Goal: Communication & Community: Answer question/provide support

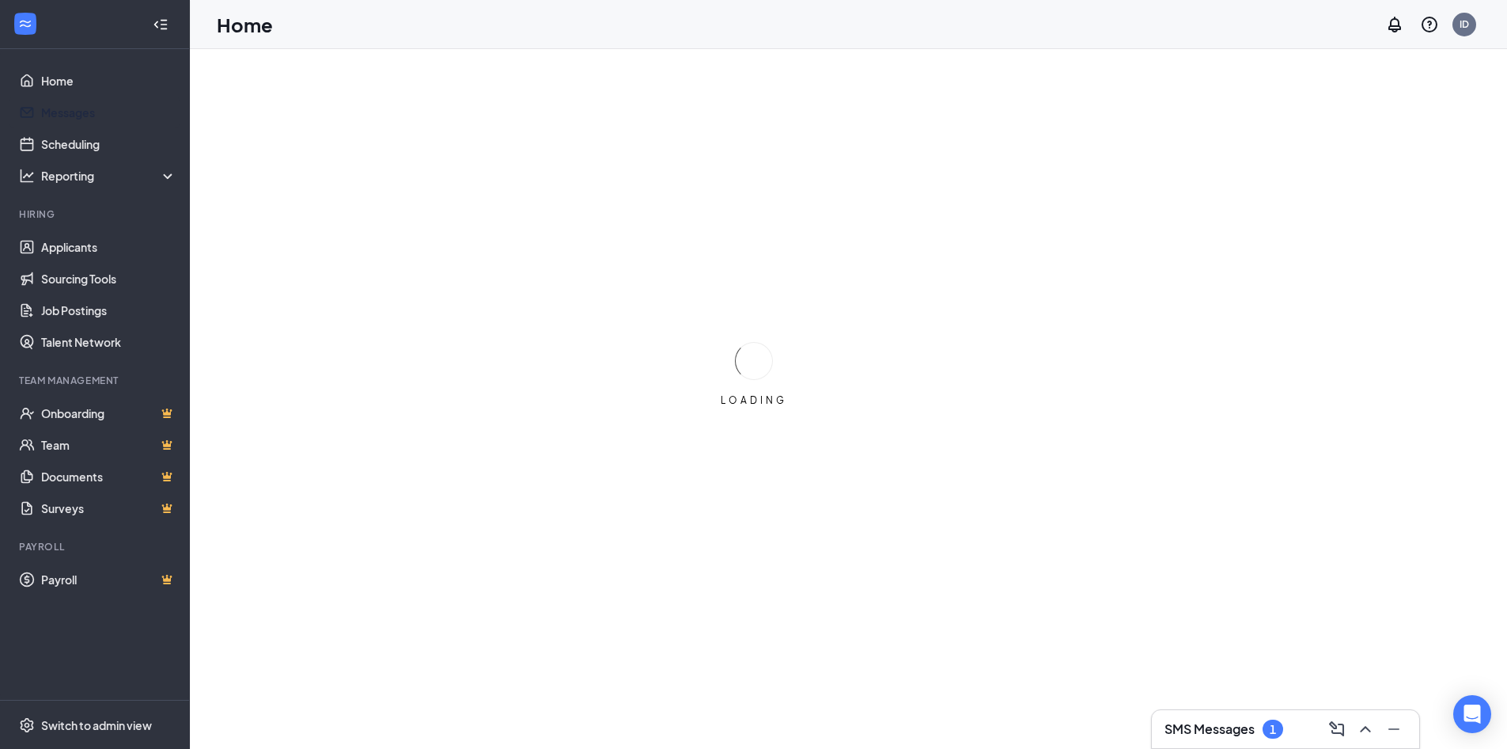
click at [55, 108] on link "Messages" at bounding box center [108, 113] width 135 height 32
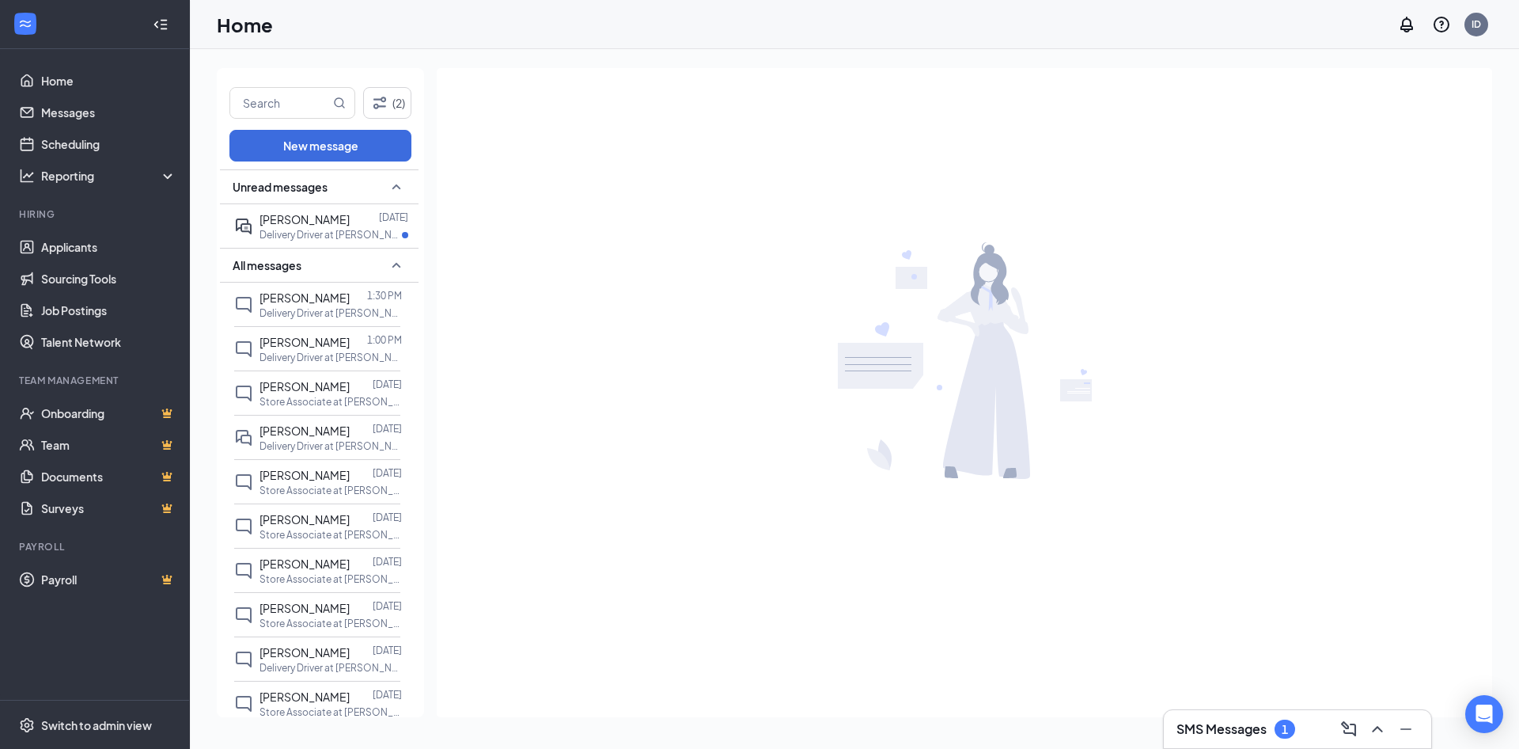
click at [291, 226] on span "[PERSON_NAME]" at bounding box center [305, 219] width 90 height 14
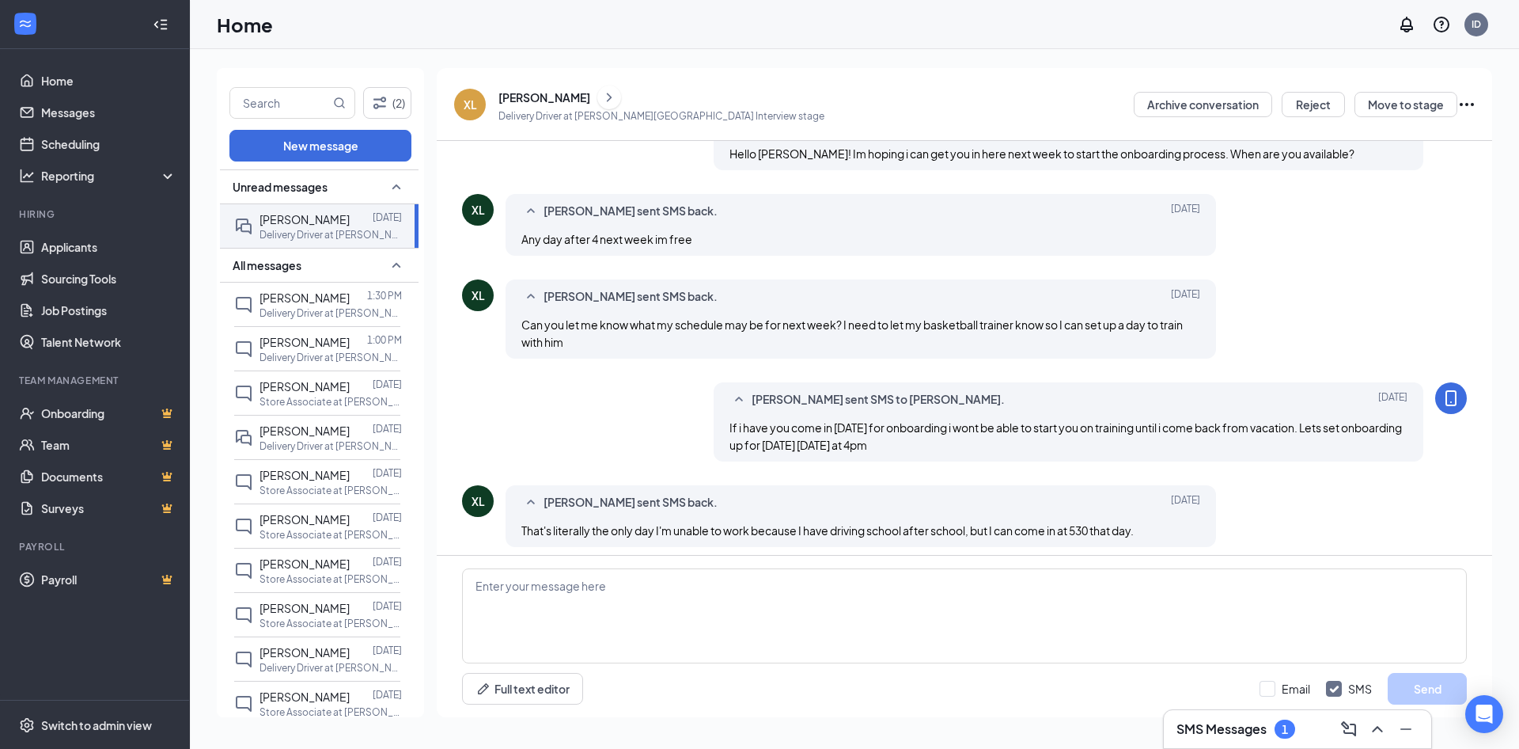
scroll to position [392, 0]
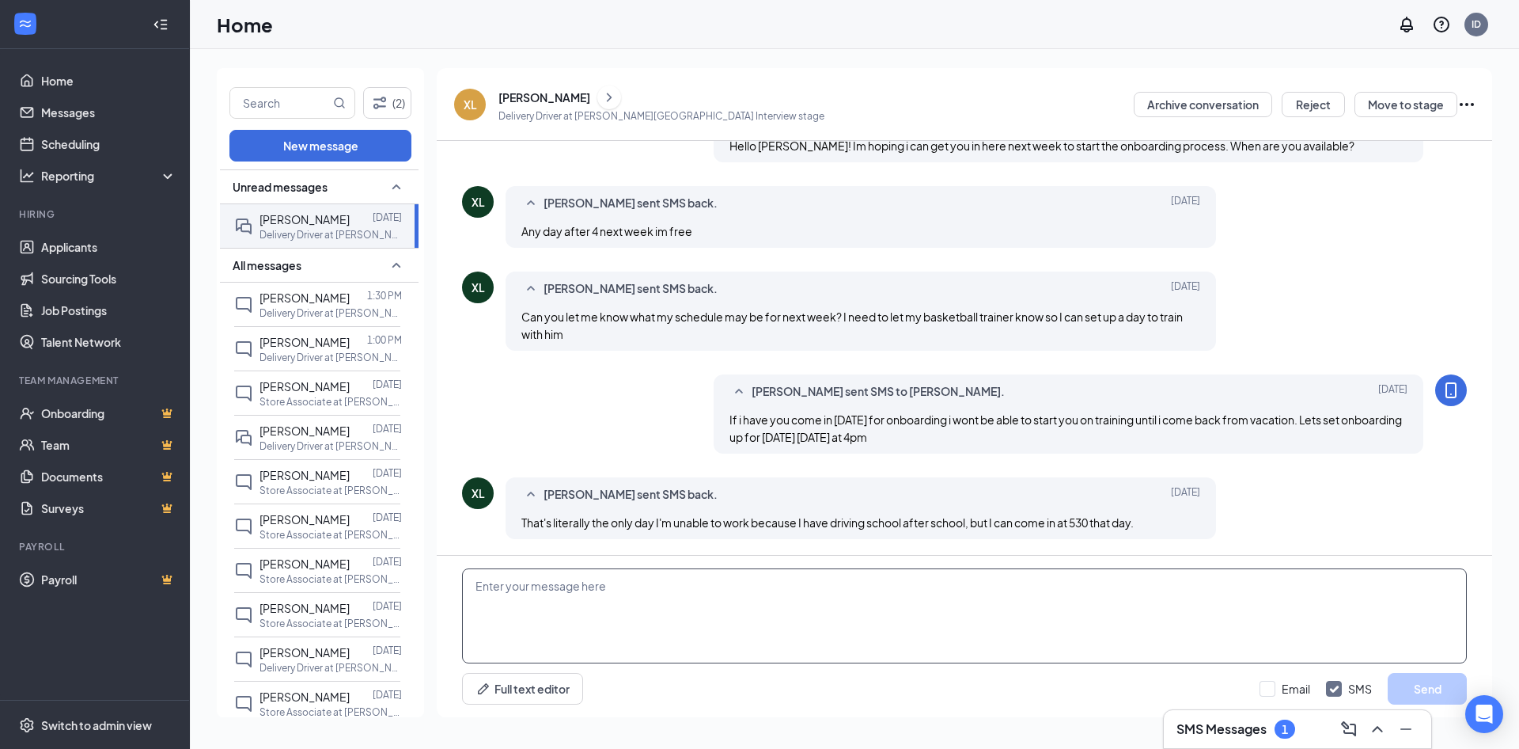
click at [593, 618] on textarea at bounding box center [964, 615] width 1005 height 95
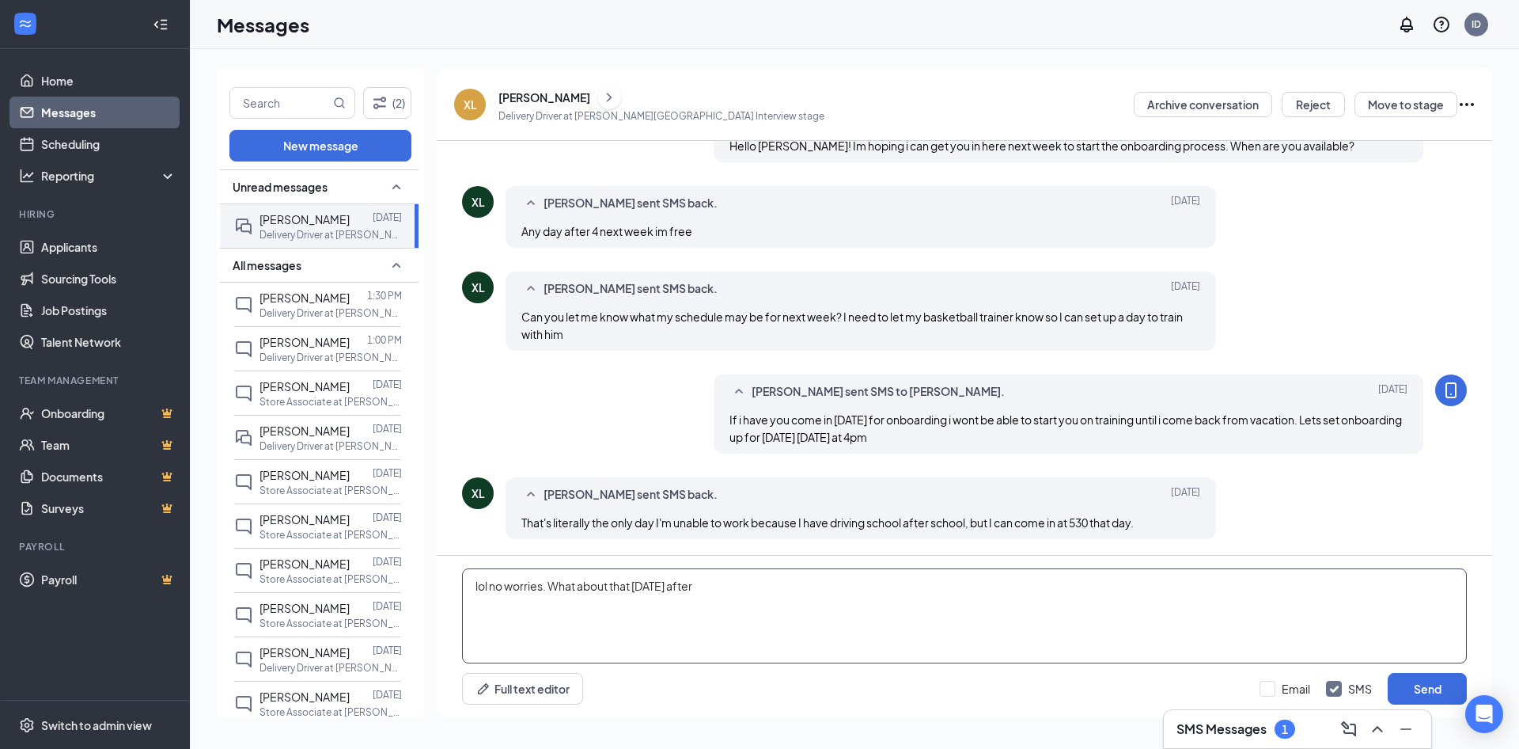
type textarea "lol no worries. What about that [DATE] after"
click at [1431, 689] on button "Send" at bounding box center [1427, 689] width 79 height 32
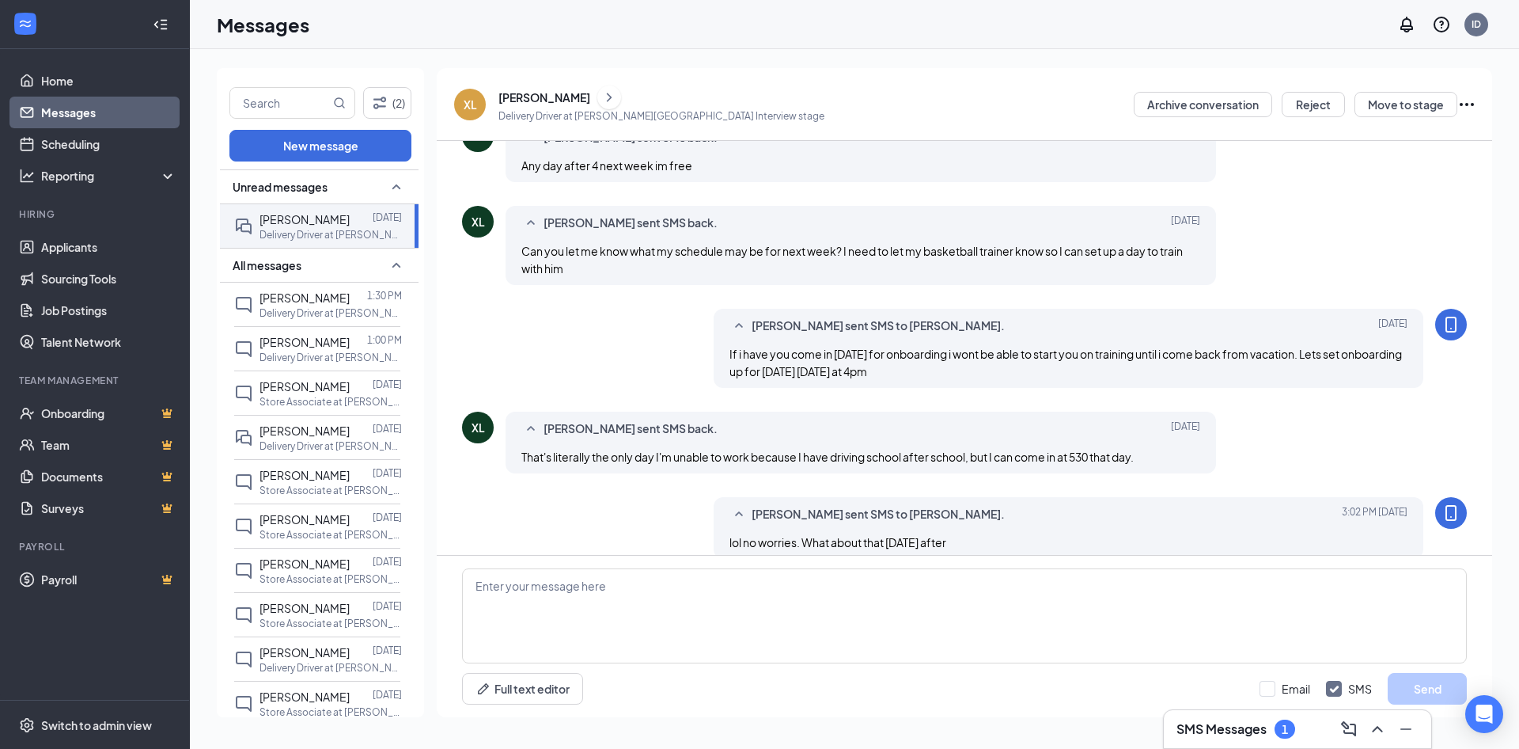
scroll to position [477, 0]
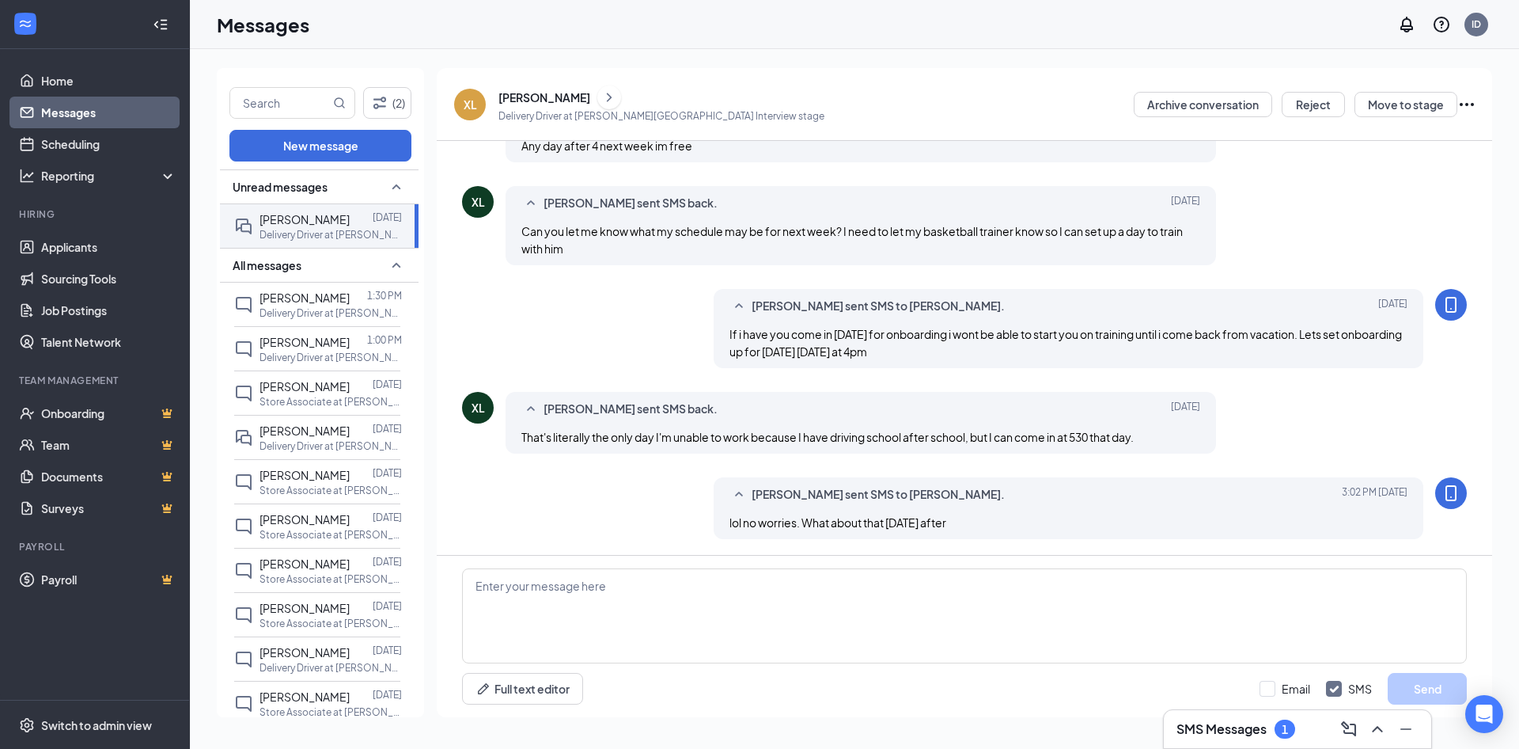
click at [1185, 733] on h3 "SMS Messages" at bounding box center [1222, 728] width 90 height 17
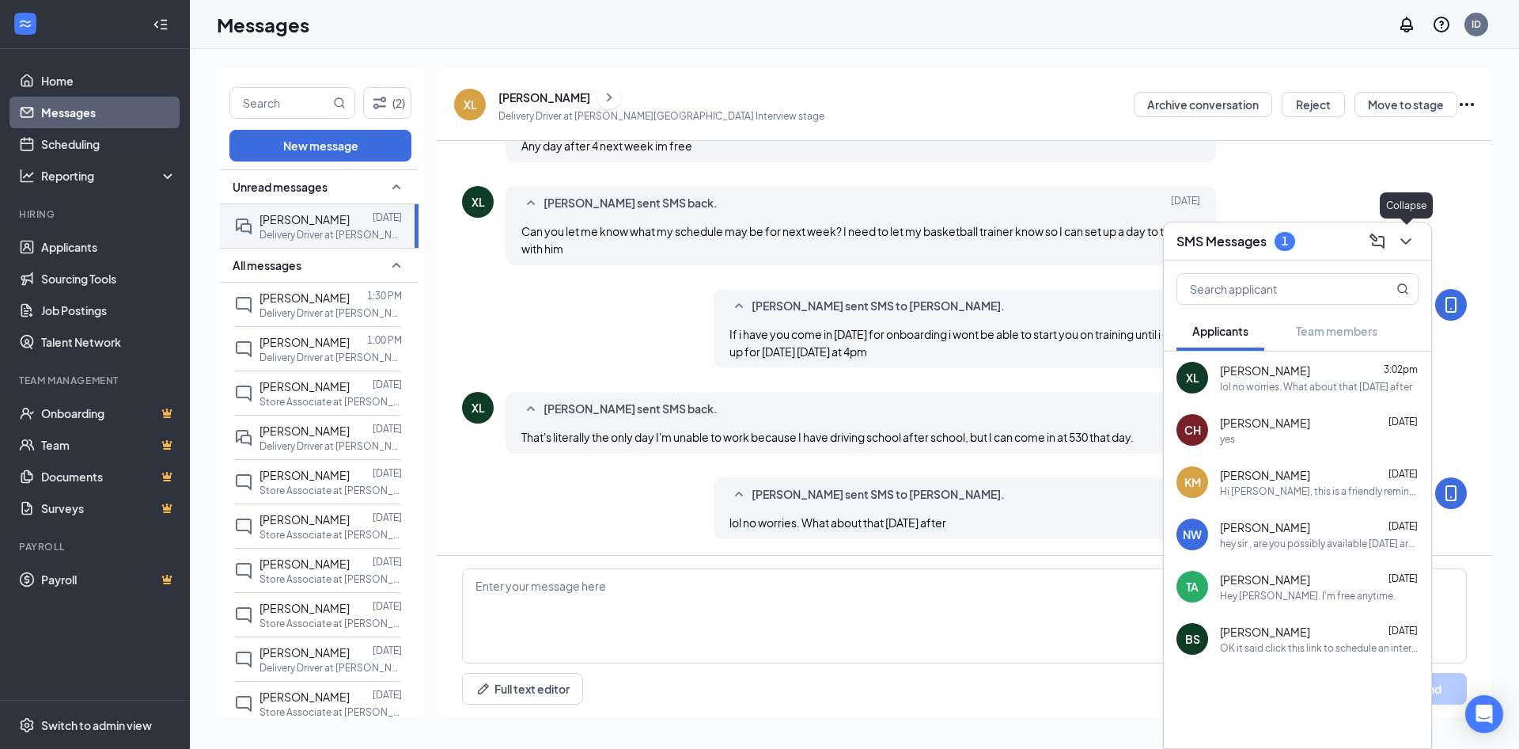
click at [1408, 249] on icon "ChevronDown" at bounding box center [1406, 241] width 19 height 19
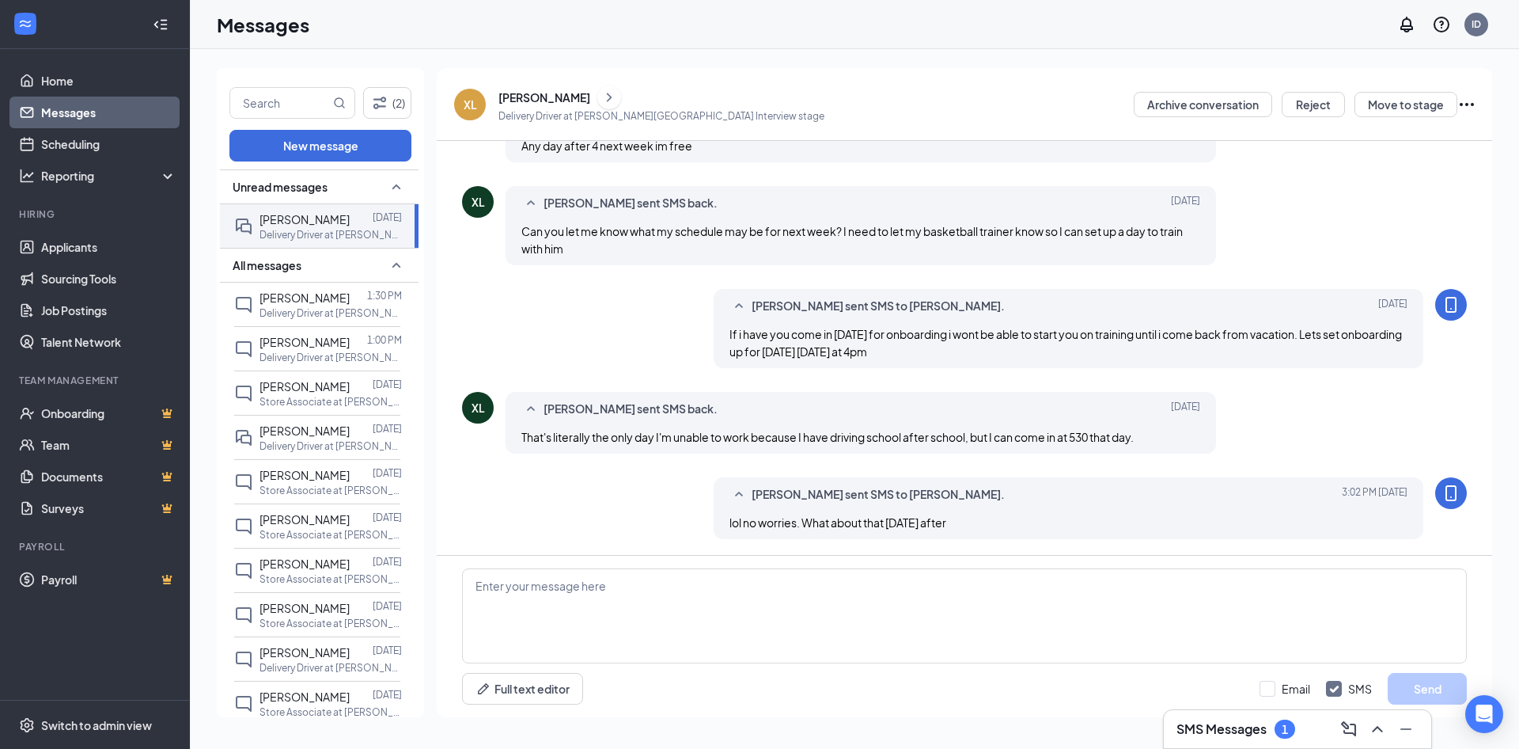
click at [291, 320] on p "Delivery Driver at [PERSON_NAME]" at bounding box center [331, 312] width 142 height 13
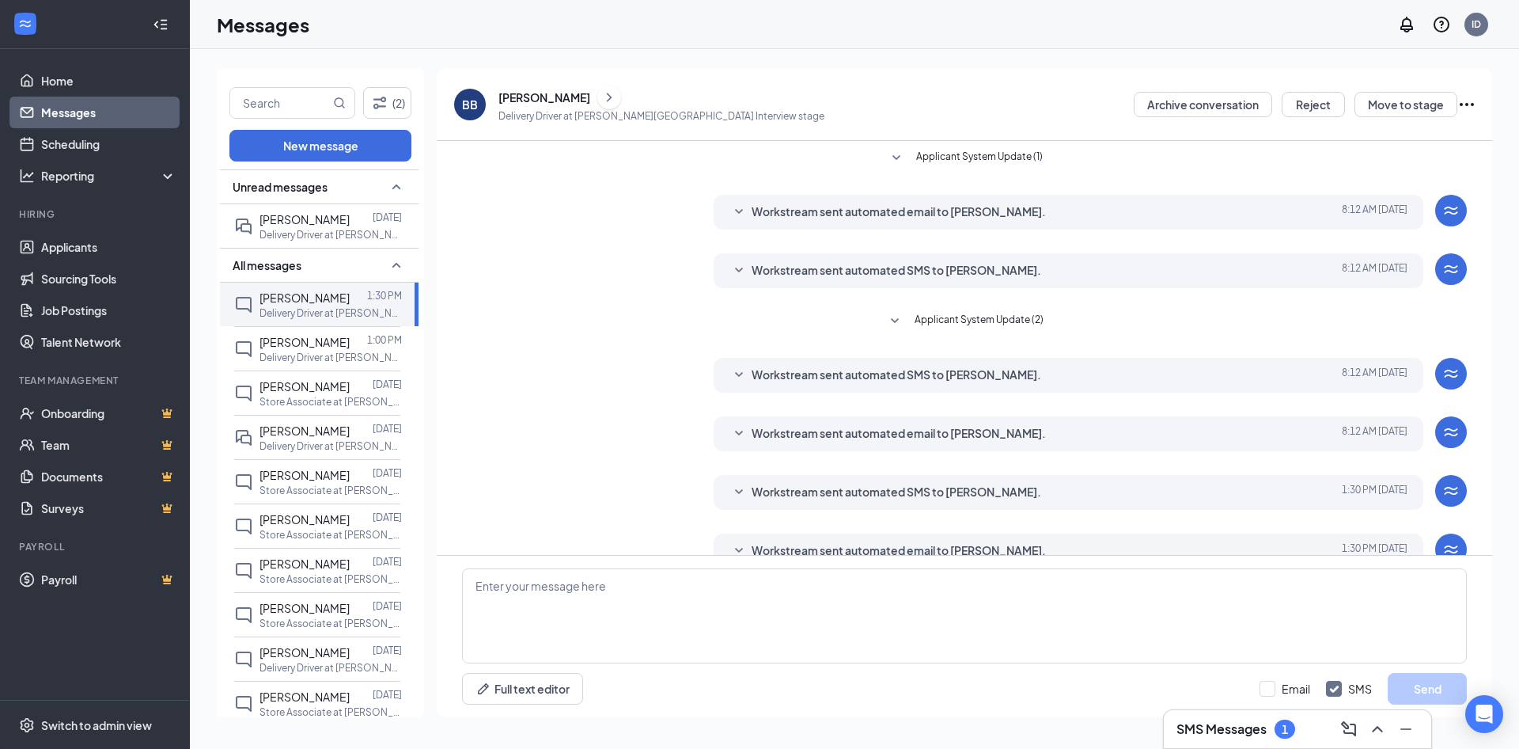
scroll to position [29, 0]
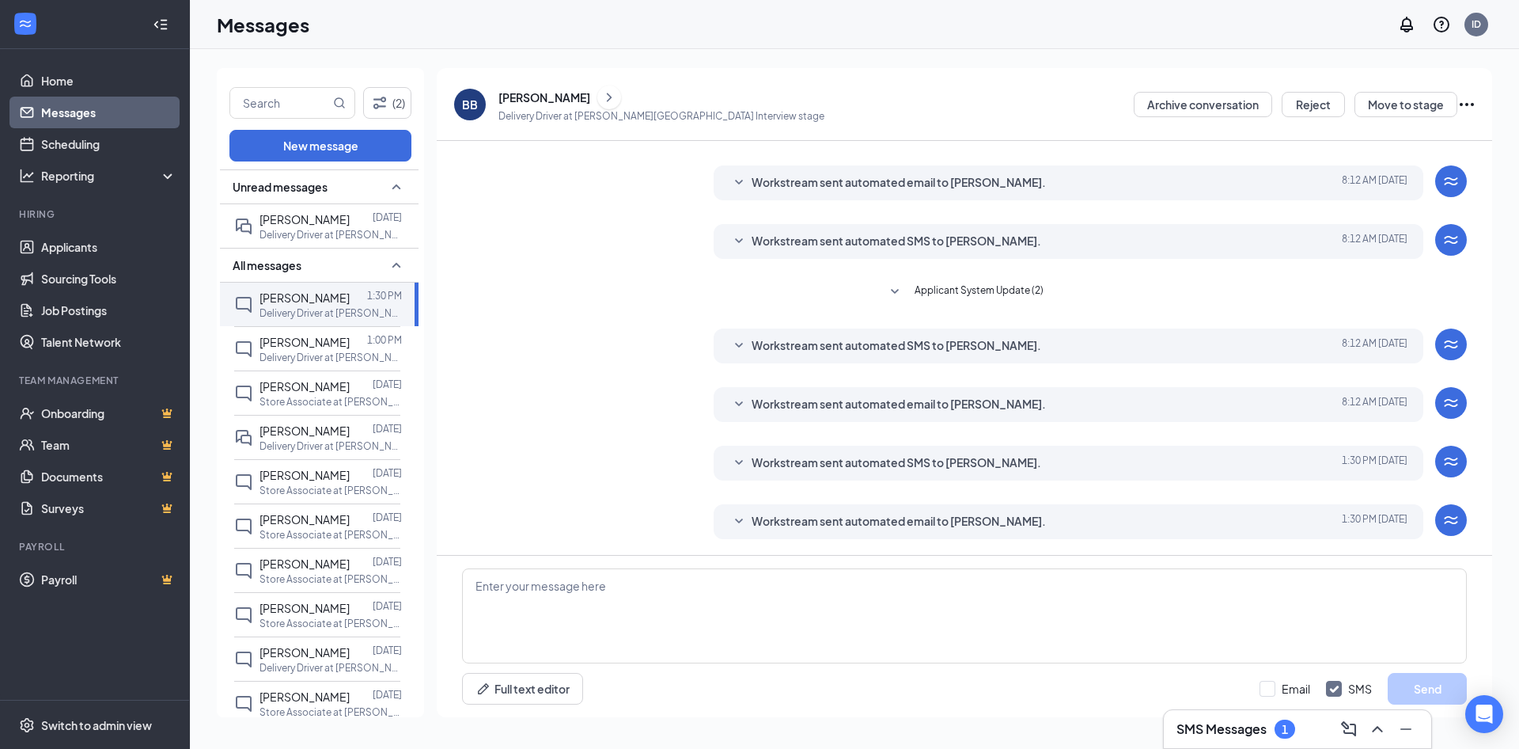
click at [295, 364] on p "Delivery Driver at [PERSON_NAME]" at bounding box center [331, 357] width 142 height 13
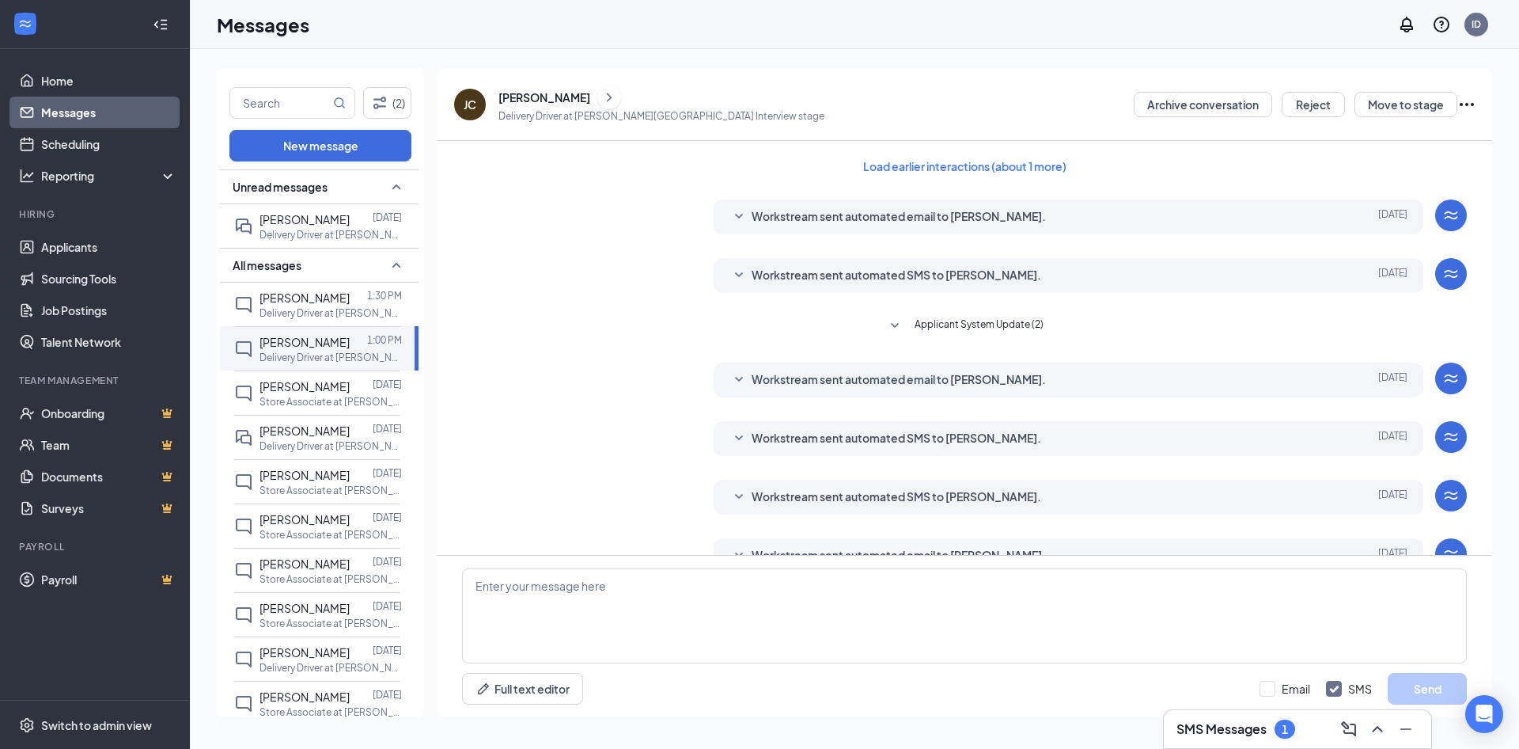
scroll to position [151, 0]
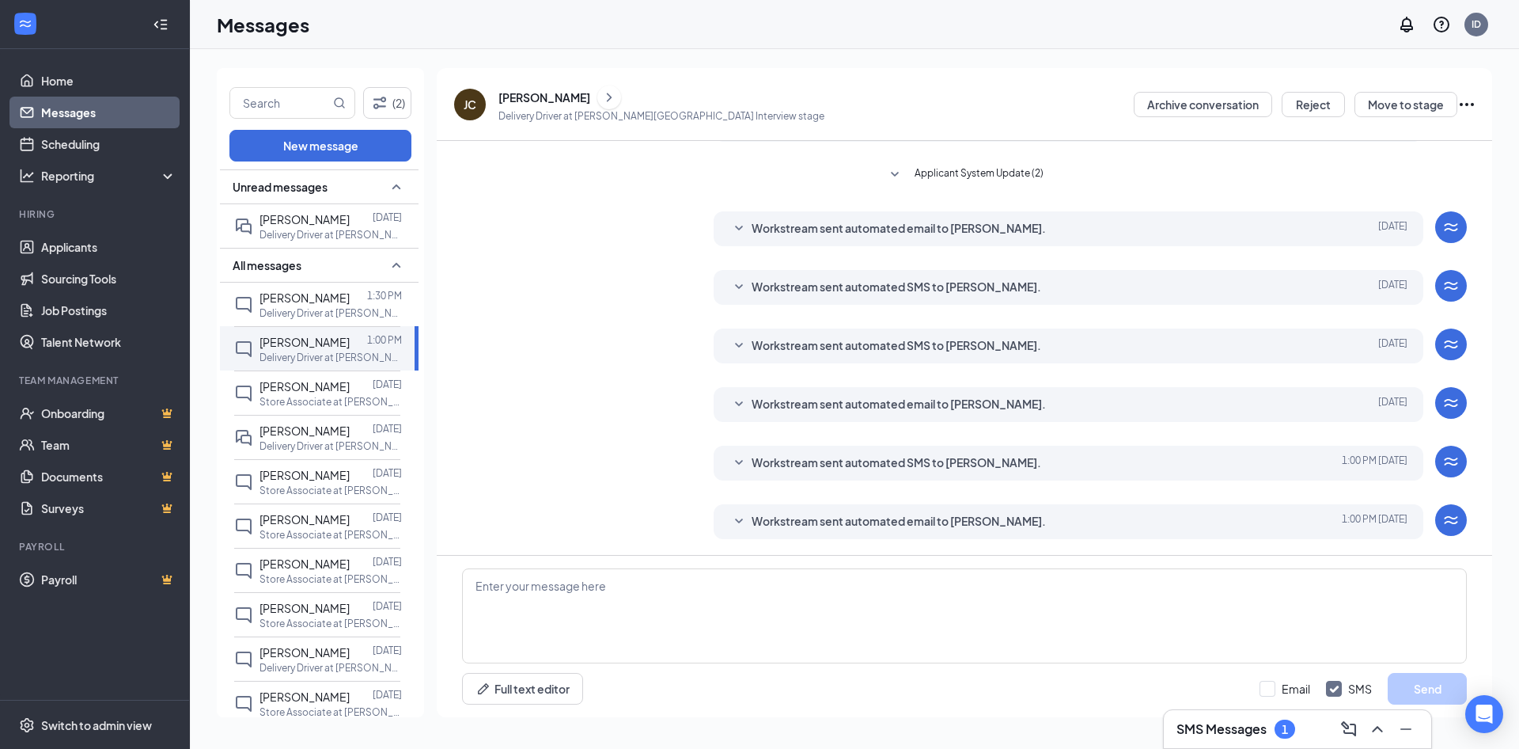
click at [296, 393] on span "[PERSON_NAME]" at bounding box center [305, 386] width 90 height 14
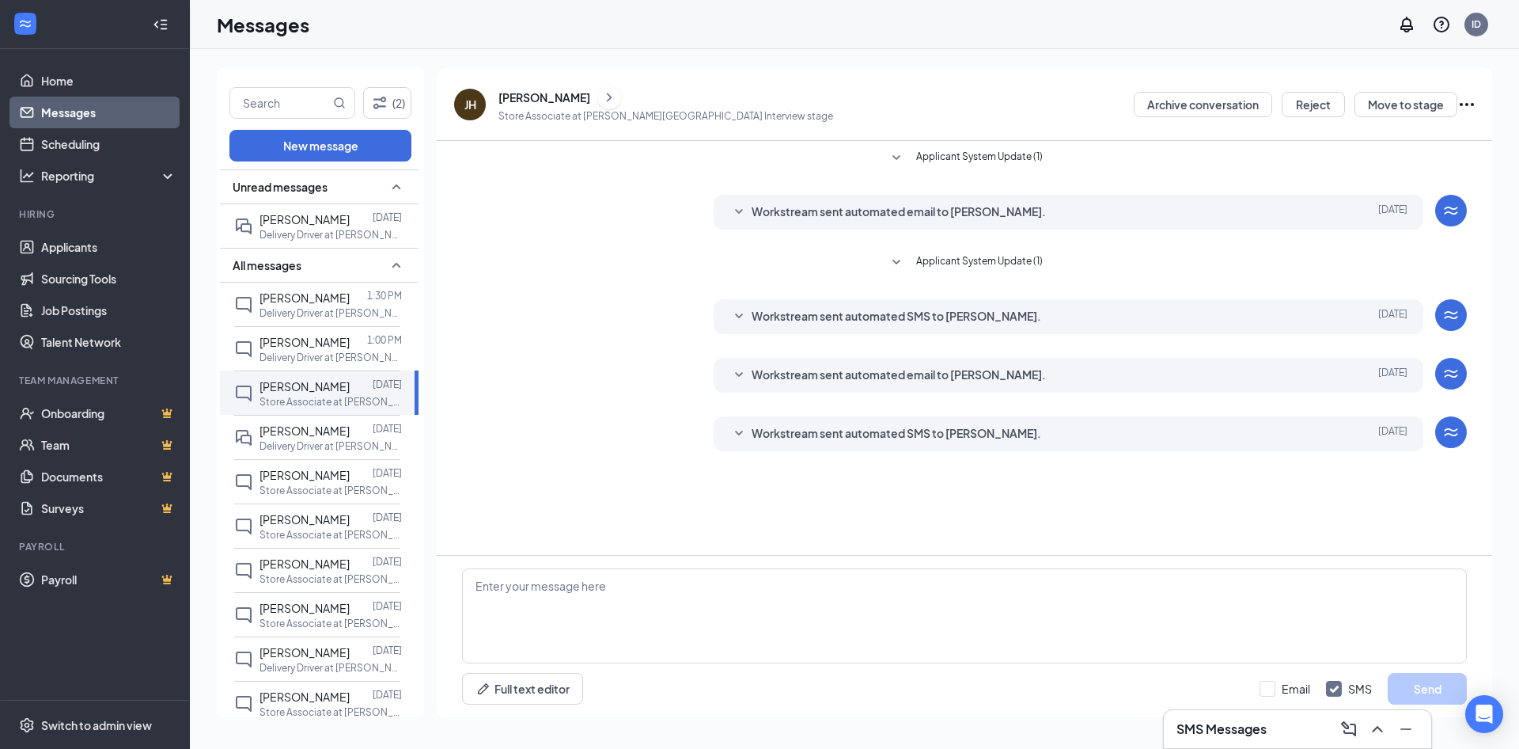
scroll to position [42, 0]
